Goal: Navigation & Orientation: Find specific page/section

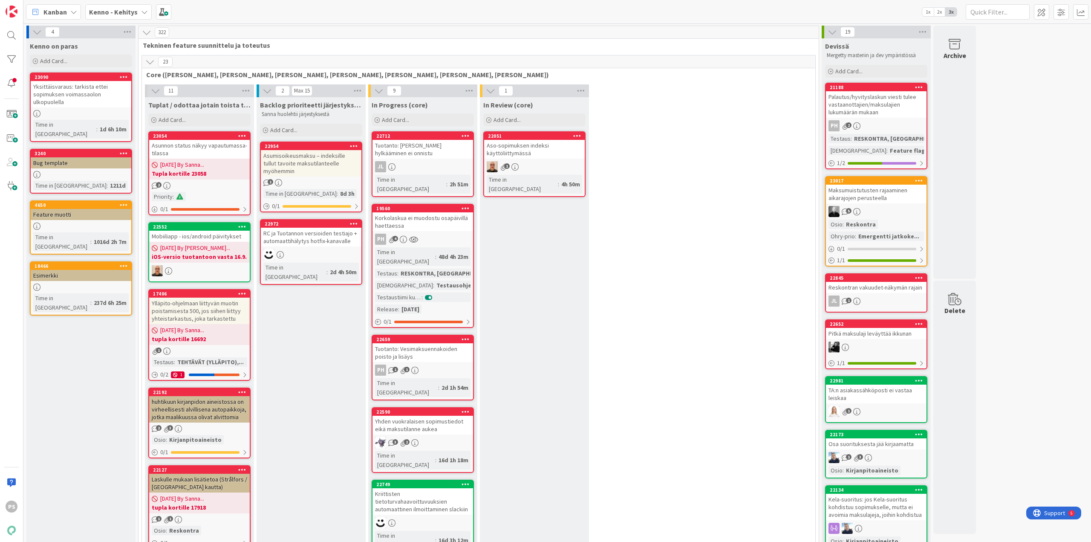
click at [141, 12] on icon at bounding box center [144, 12] width 7 height 7
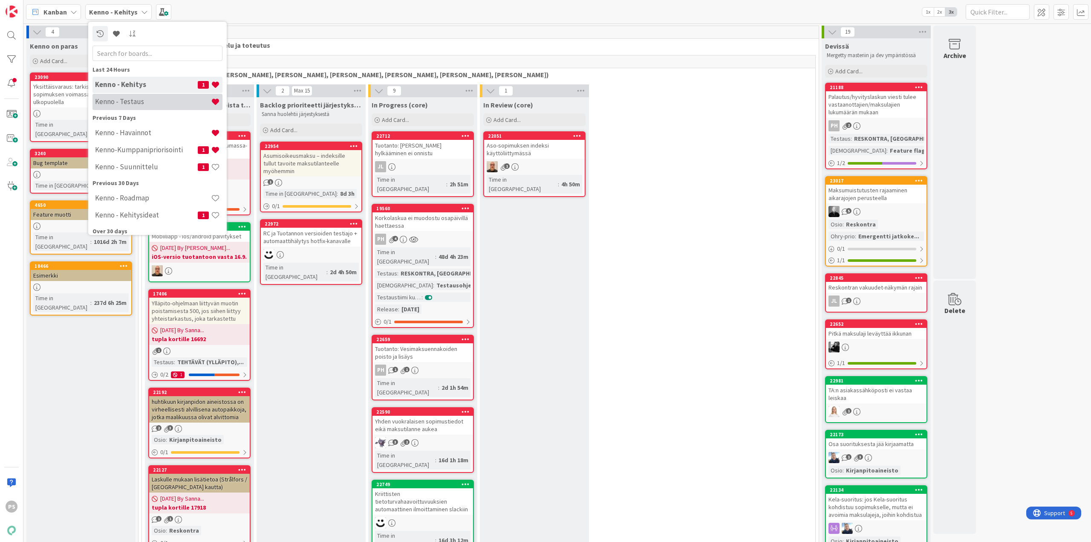
click at [118, 98] on h4 "Kenno - Testaus" at bounding box center [153, 101] width 116 height 9
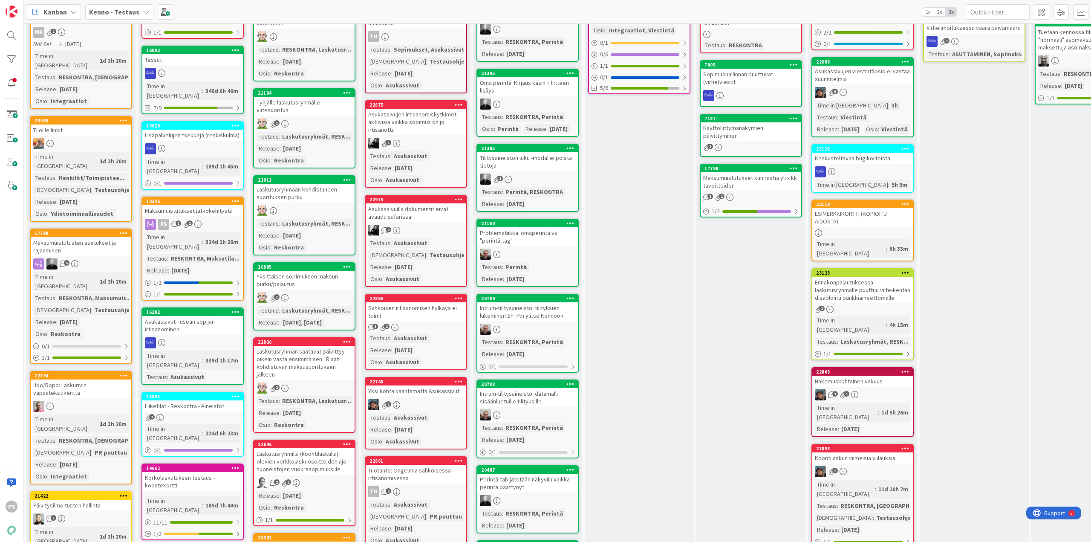
scroll to position [213, 0]
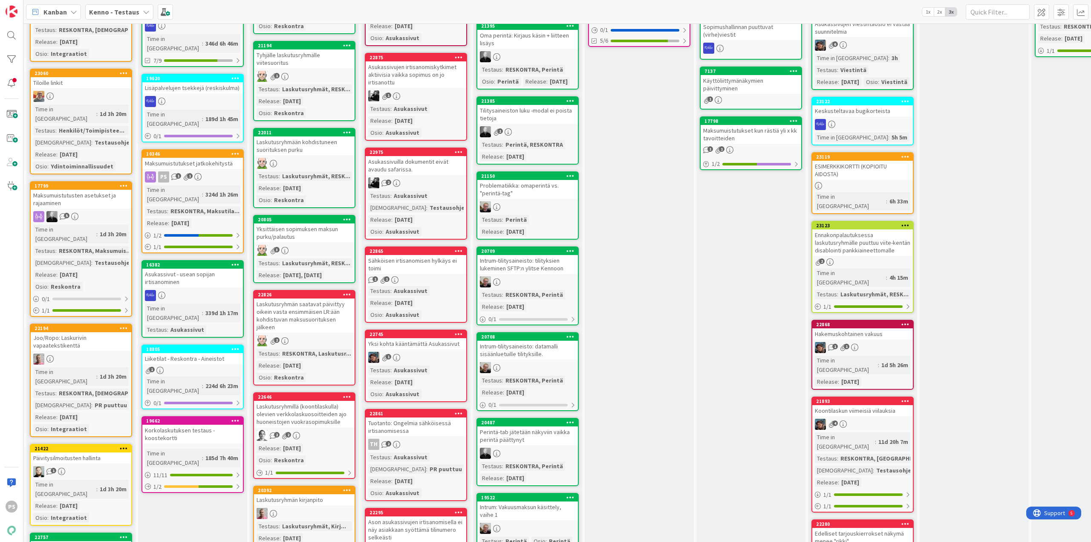
click at [840, 328] on div "Hakemuskohtainen vakuus" at bounding box center [862, 333] width 101 height 11
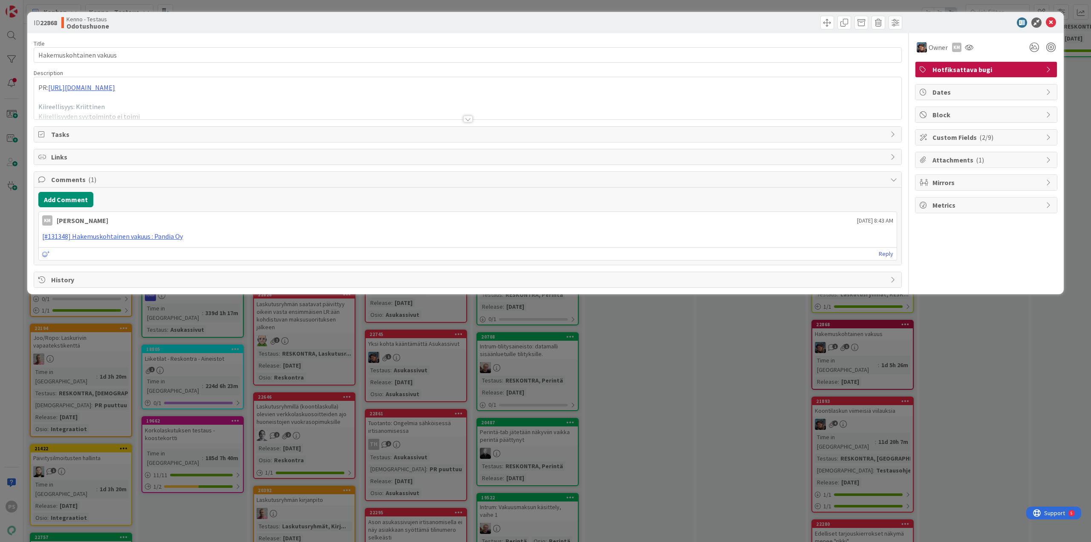
click at [470, 119] on div at bounding box center [467, 119] width 9 height 7
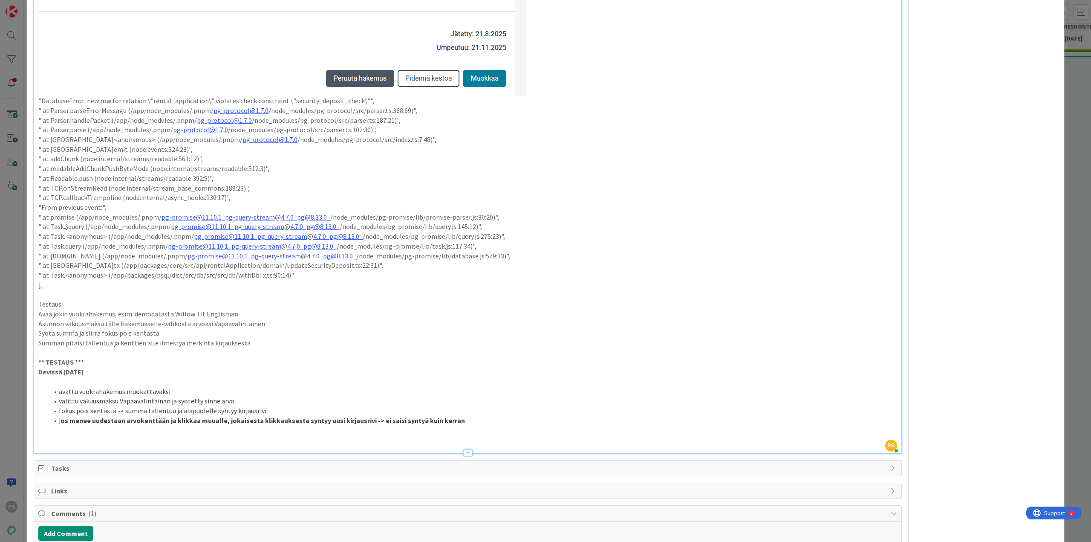
scroll to position [575, 0]
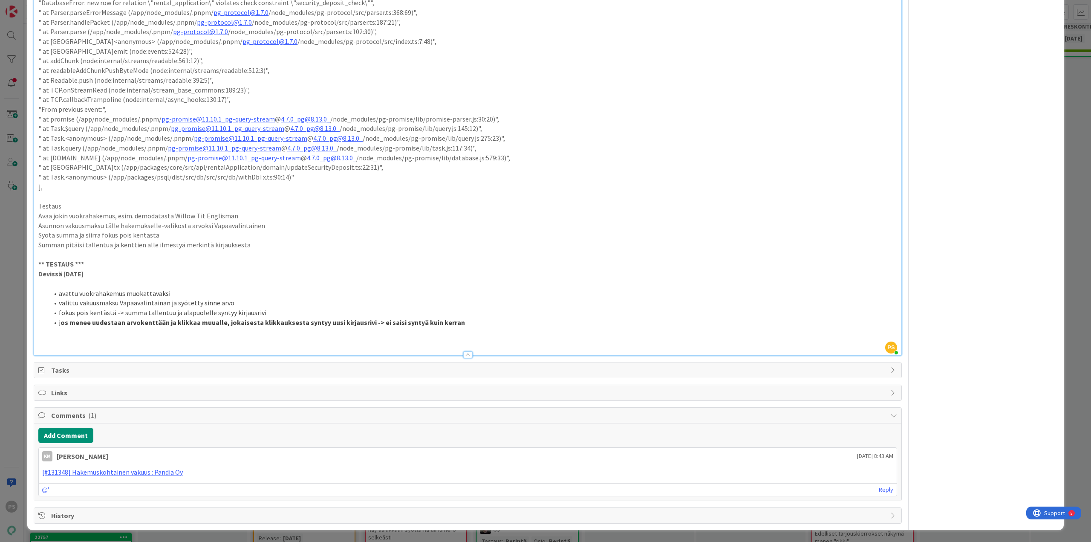
click at [464, 355] on div at bounding box center [467, 354] width 9 height 7
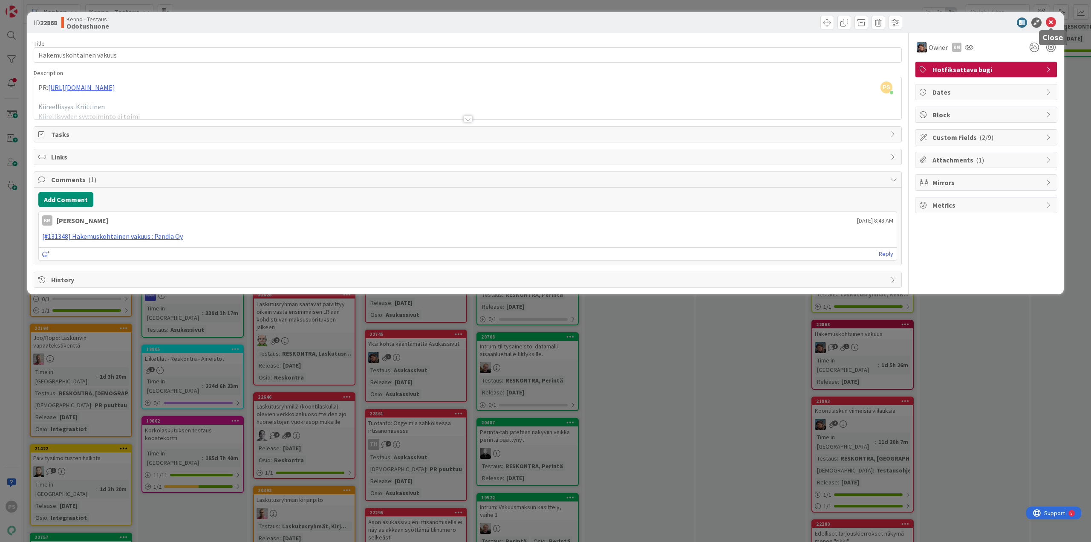
click at [1052, 20] on icon at bounding box center [1051, 22] width 10 height 10
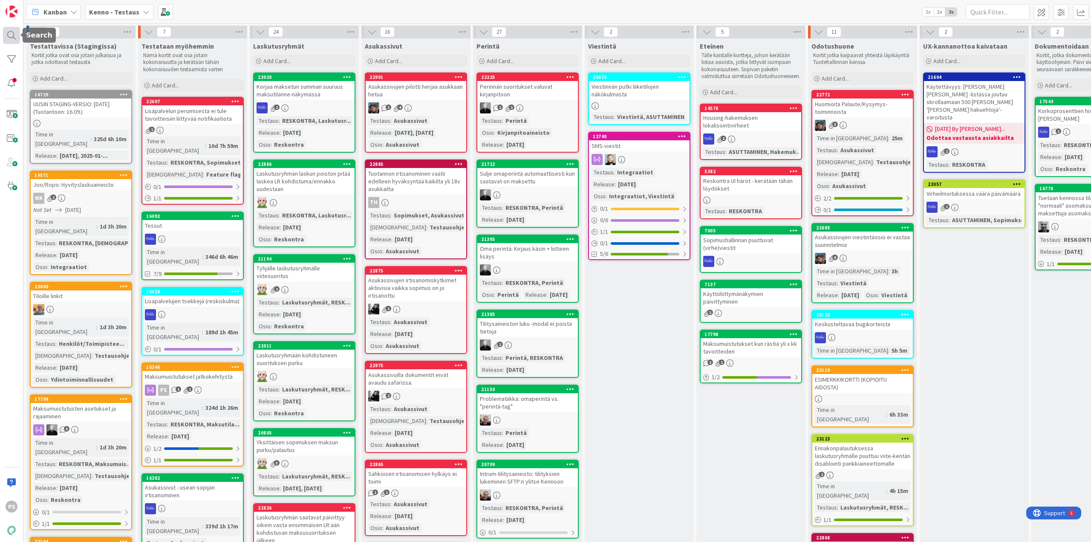
click at [10, 34] on div at bounding box center [11, 35] width 17 height 17
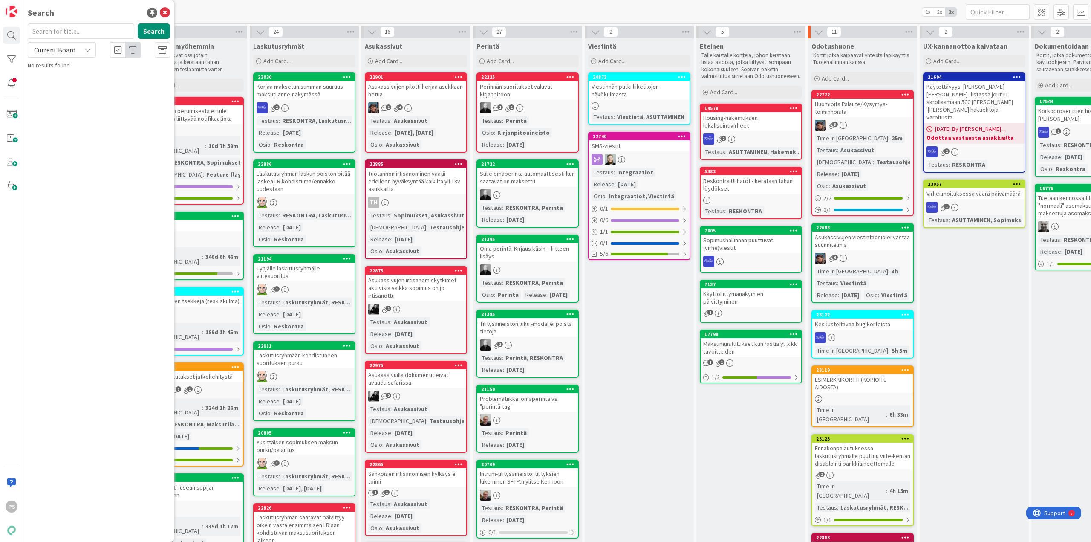
click at [48, 32] on input "text" at bounding box center [81, 30] width 107 height 15
type input "hyvitys"
click at [84, 52] on icon at bounding box center [87, 49] width 7 height 7
click at [69, 85] on span "All Boards" at bounding box center [76, 85] width 89 height 13
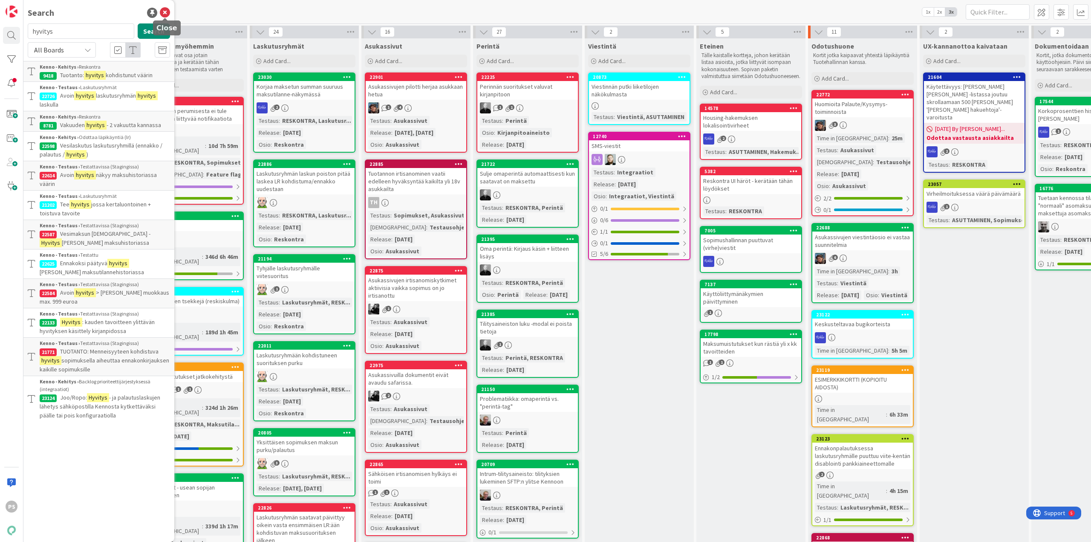
click at [165, 10] on icon at bounding box center [165, 13] width 10 height 10
